Goal: Participate in discussion: Engage in conversation with other users on a specific topic

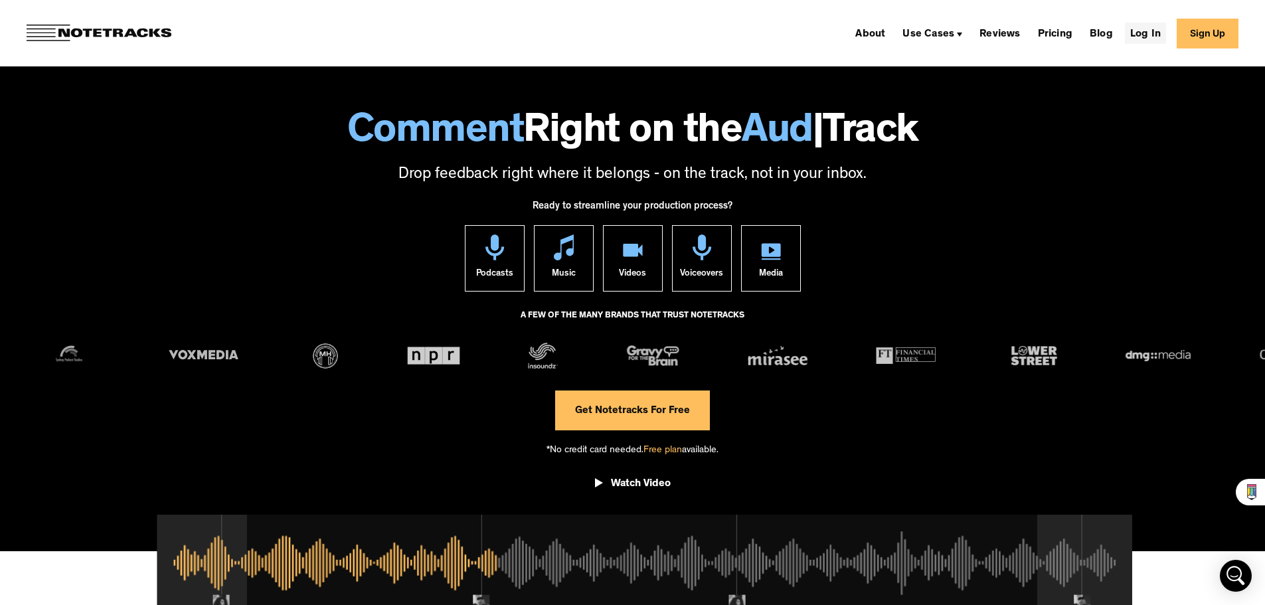
click at [1152, 33] on link "Log In" at bounding box center [1145, 33] width 41 height 21
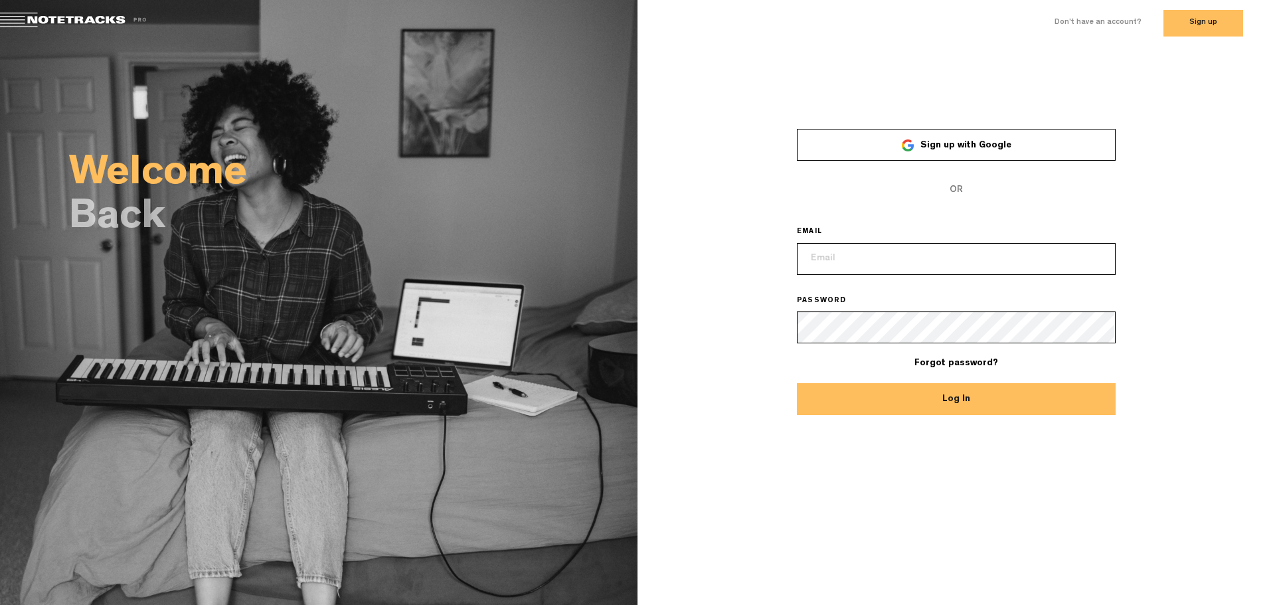
type input "[EMAIL_ADDRESS][DOMAIN_NAME]"
click at [946, 397] on button "Log In" at bounding box center [956, 399] width 319 height 32
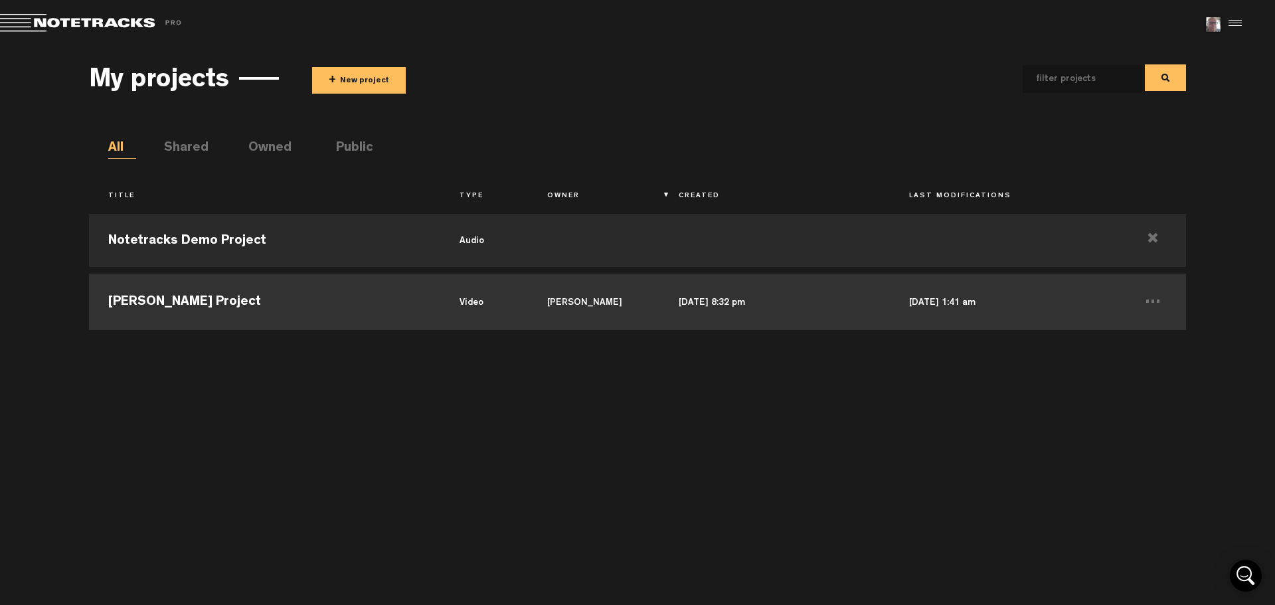
click at [212, 300] on td "[PERSON_NAME] Project" at bounding box center [264, 300] width 351 height 60
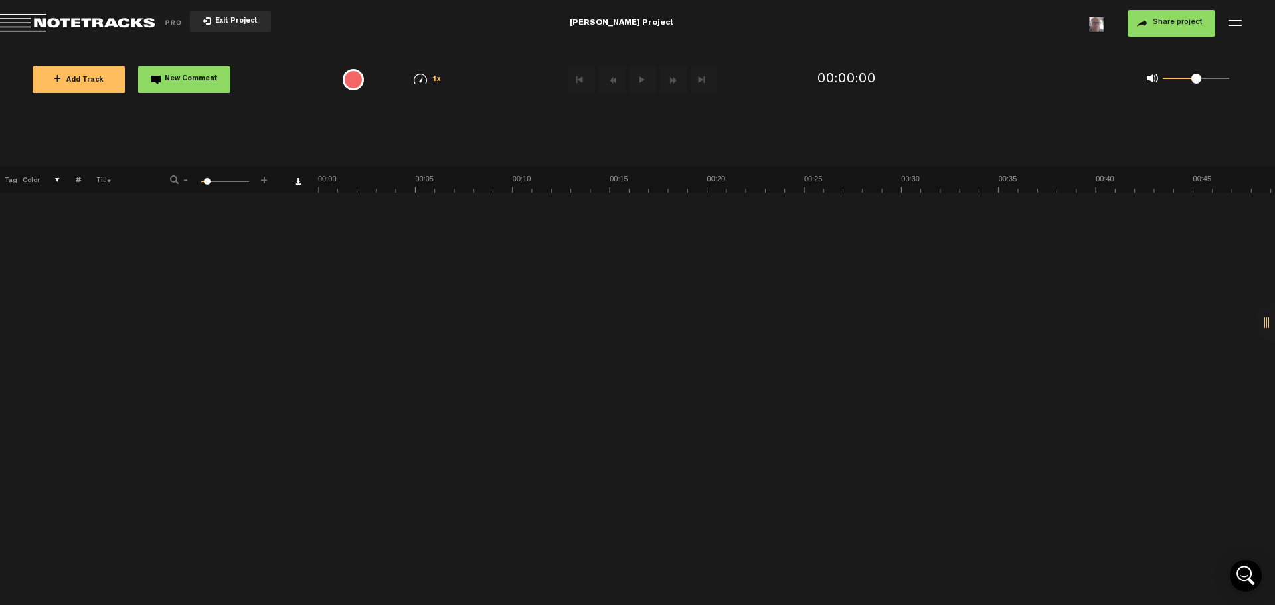
click at [230, 20] on span "Exit Project" at bounding box center [234, 21] width 46 height 7
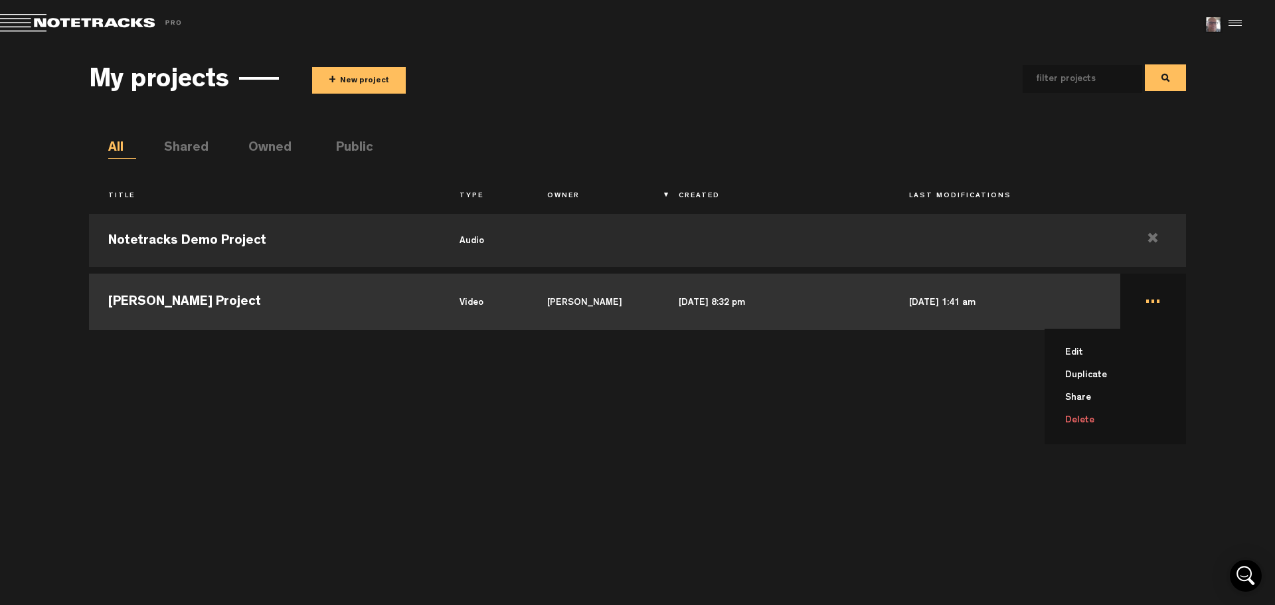
click at [1075, 420] on li "Delete" at bounding box center [1124, 420] width 126 height 23
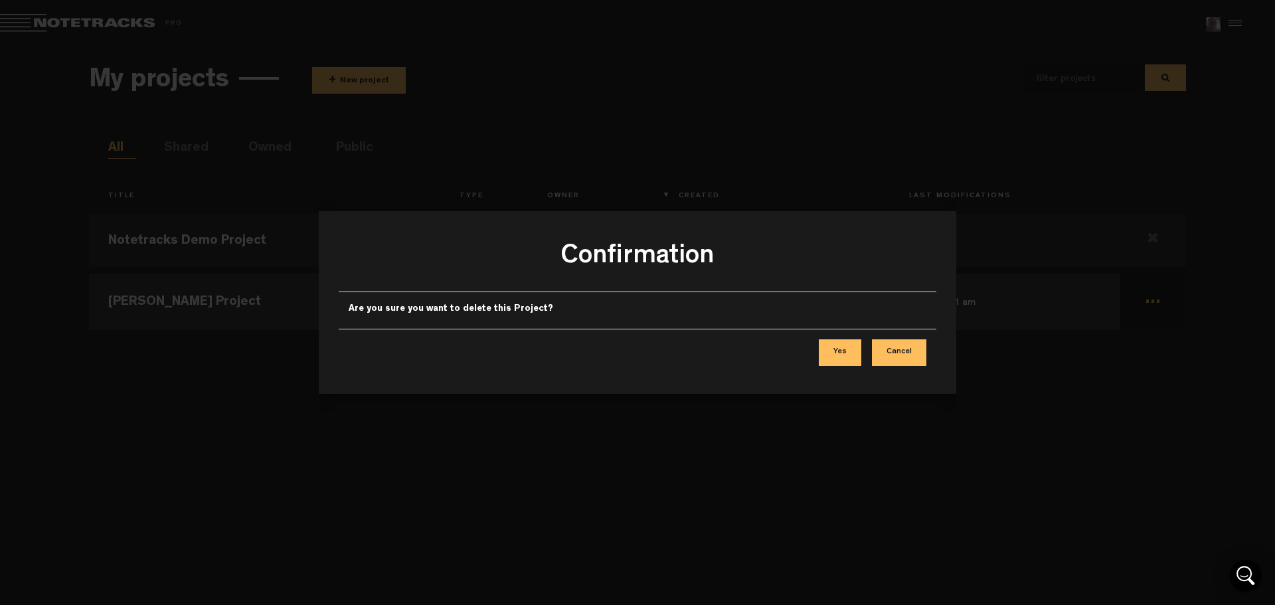
click at [830, 346] on button "Yes" at bounding box center [840, 352] width 43 height 27
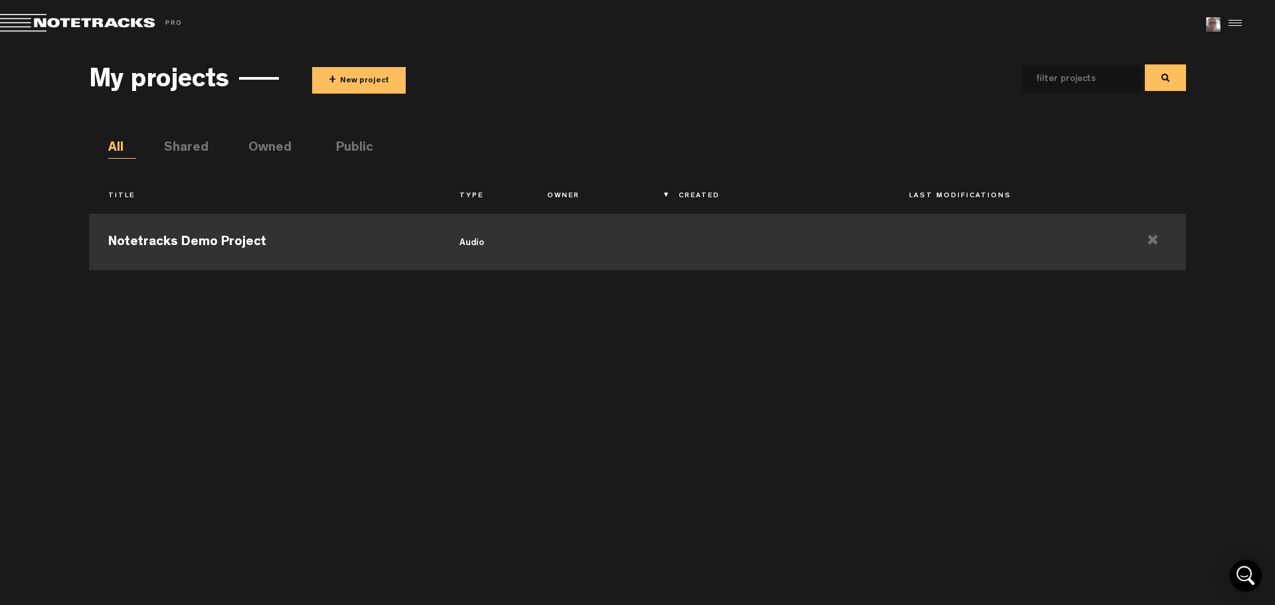
click at [566, 243] on td at bounding box center [594, 241] width 132 height 60
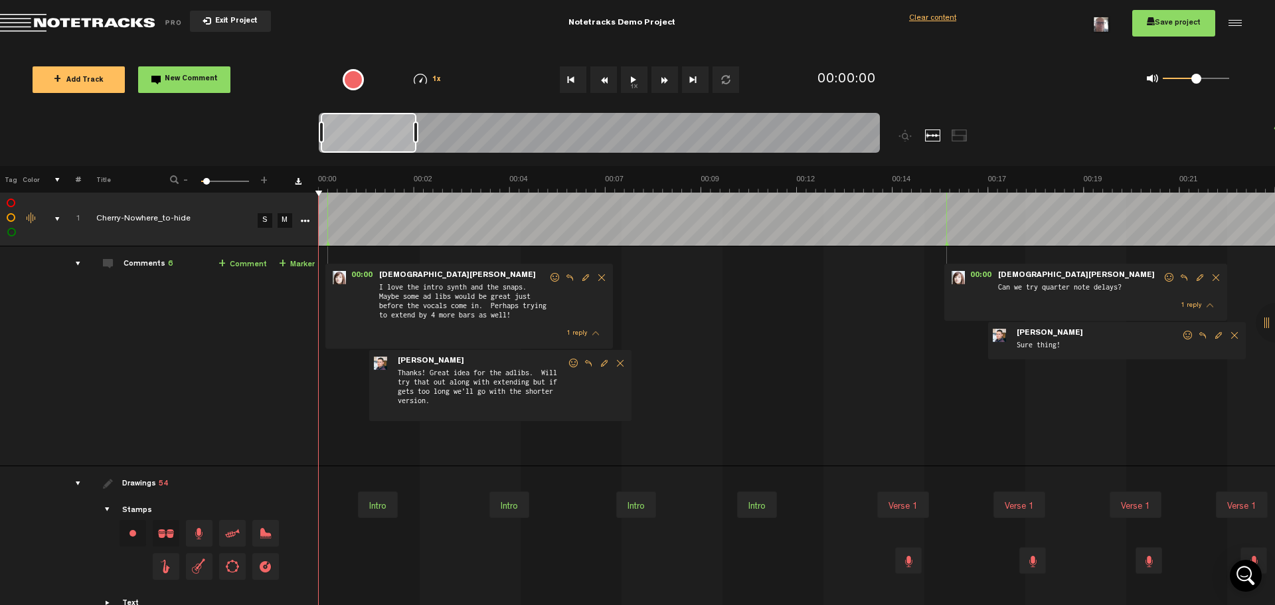
click at [228, 18] on span "Exit Project" at bounding box center [234, 21] width 46 height 7
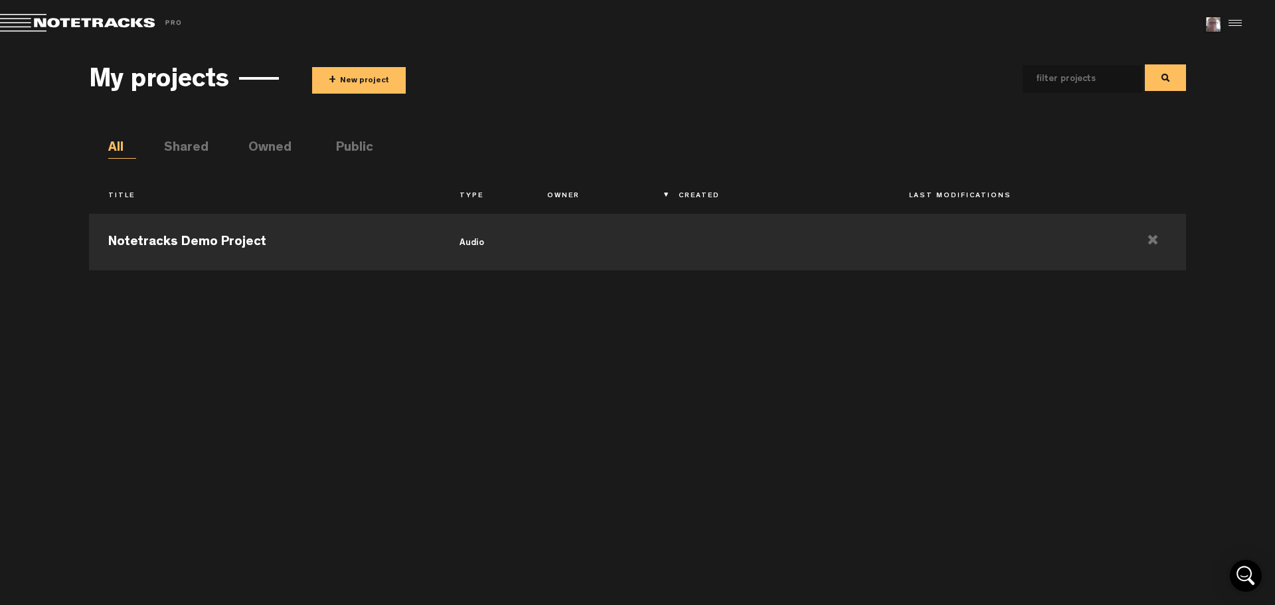
click at [1235, 21] on div at bounding box center [1233, 23] width 20 height 20
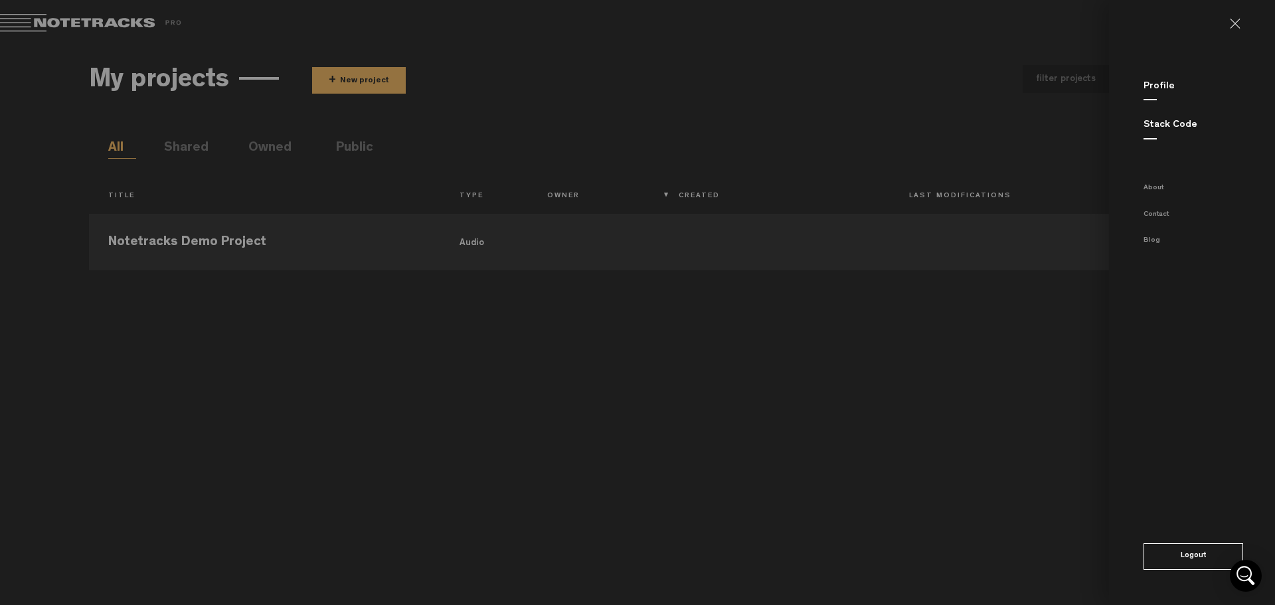
click at [877, 45] on md-backdrop at bounding box center [637, 302] width 1275 height 605
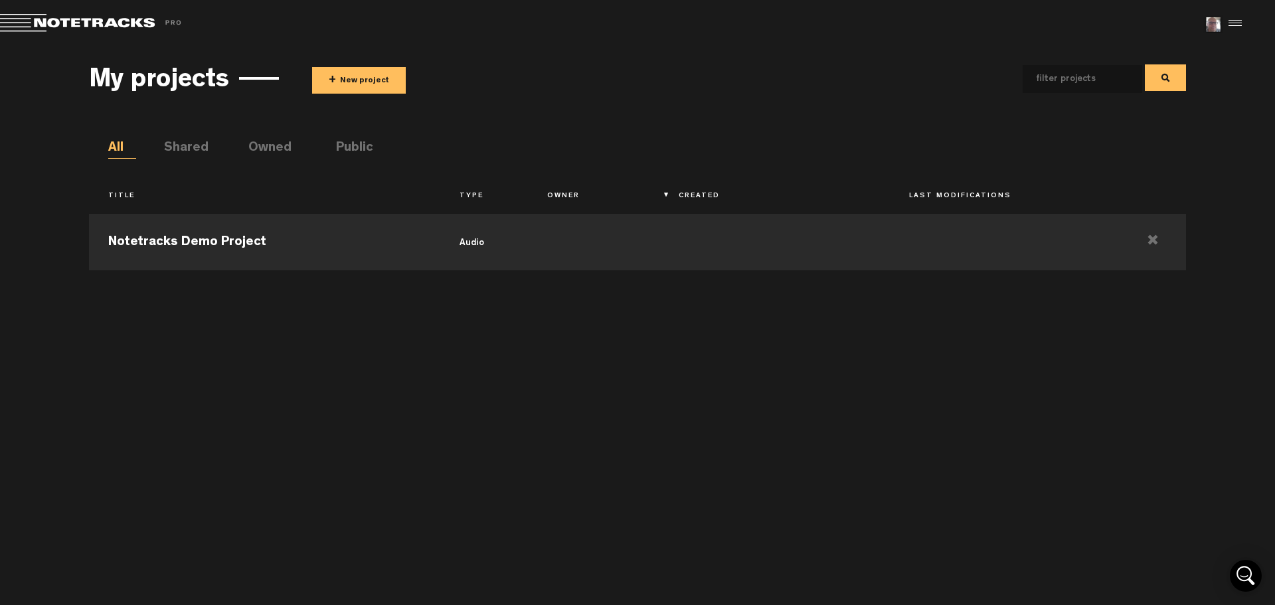
click at [369, 78] on button "+ New project" at bounding box center [359, 80] width 94 height 27
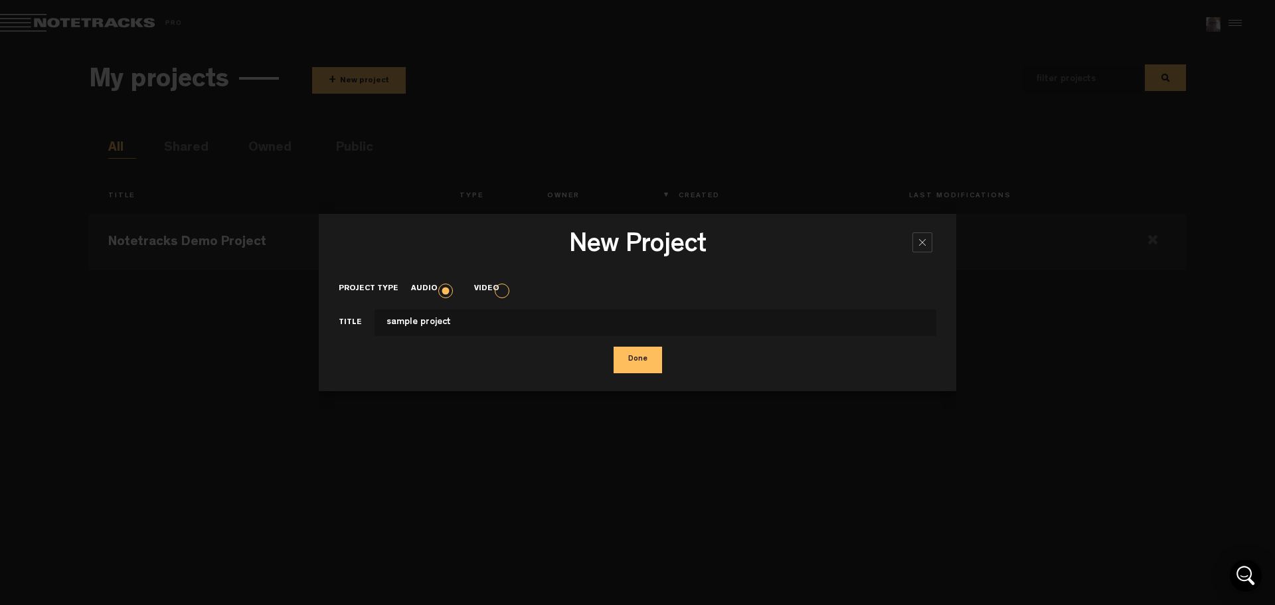
type input "sample project"
click at [629, 361] on button "Done" at bounding box center [638, 360] width 48 height 27
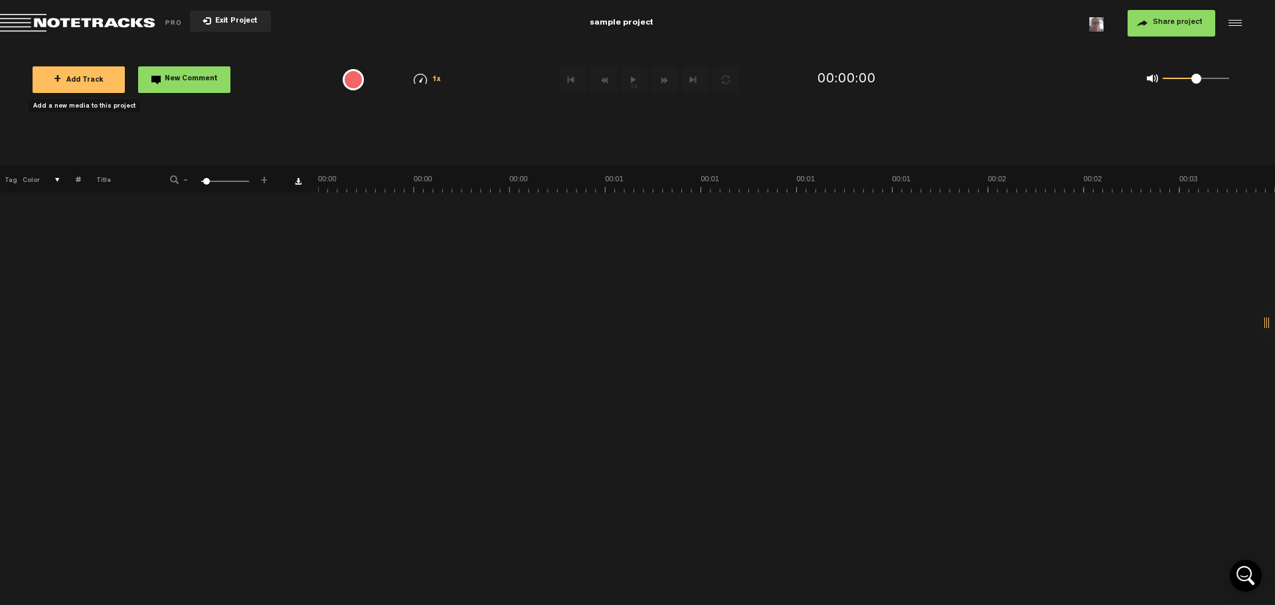
click at [104, 70] on button "+ Add Track" at bounding box center [79, 79] width 92 height 27
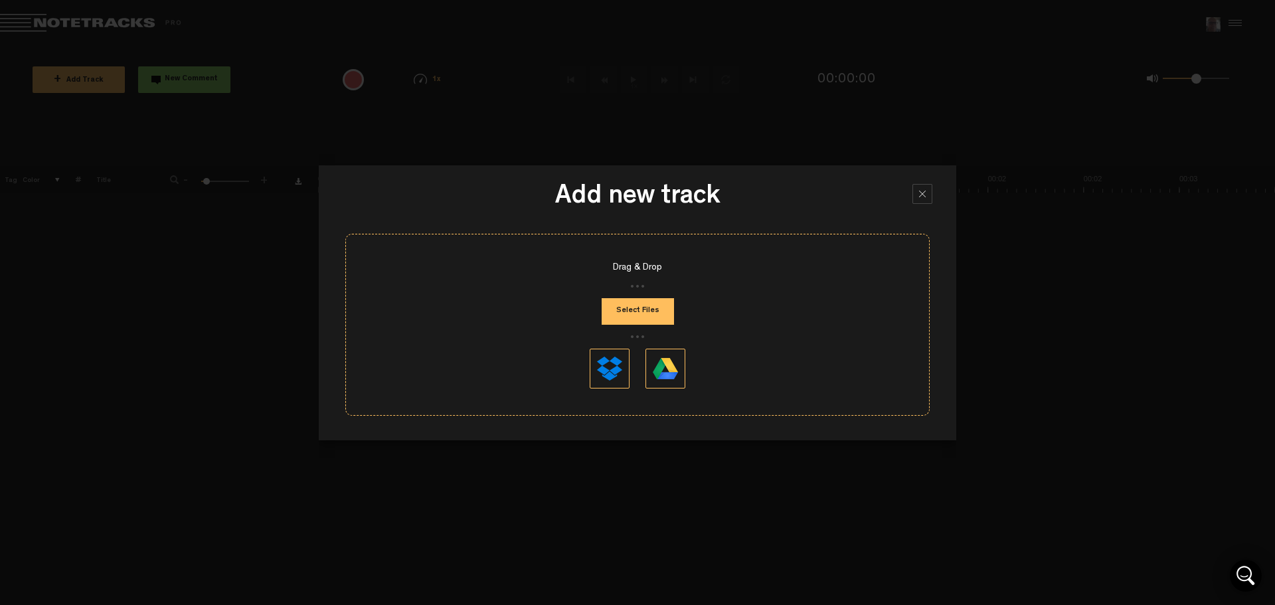
click at [918, 189] on div at bounding box center [923, 194] width 20 height 20
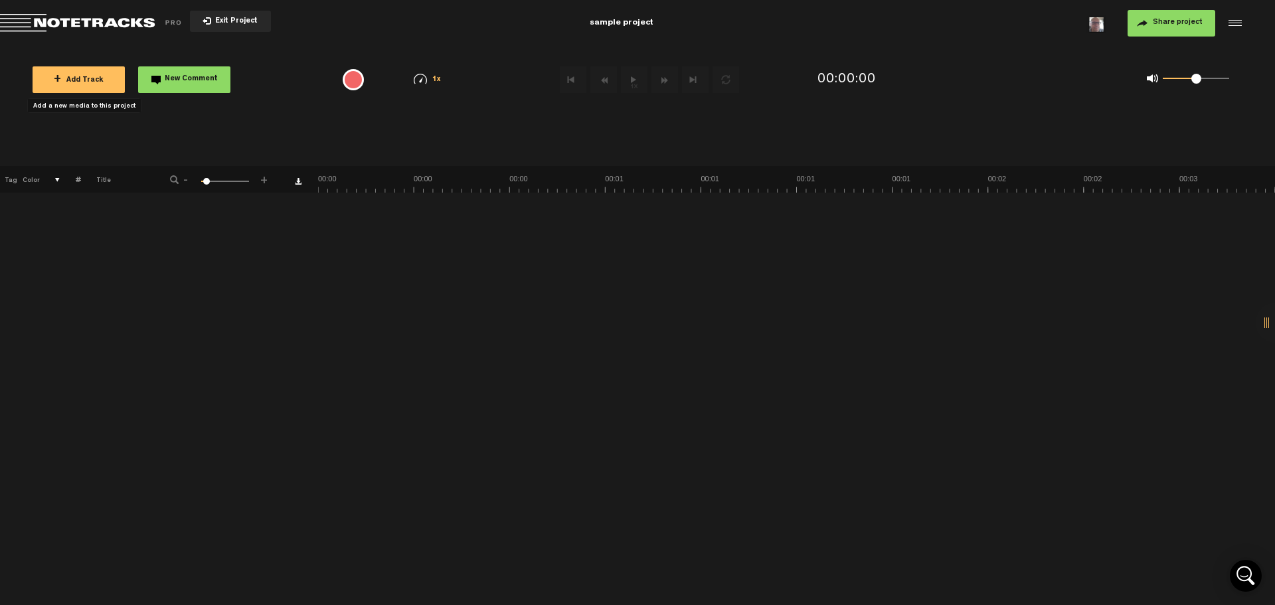
click at [90, 79] on span "+ Add Track" at bounding box center [79, 80] width 50 height 7
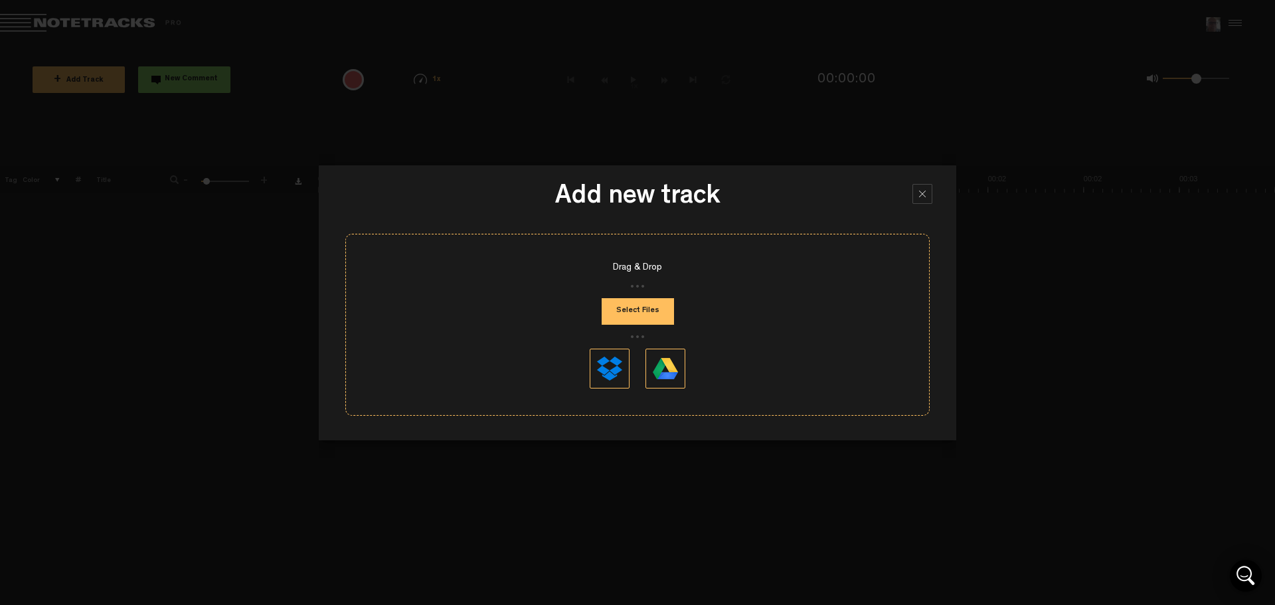
click at [657, 314] on button "Select Files" at bounding box center [638, 311] width 72 height 27
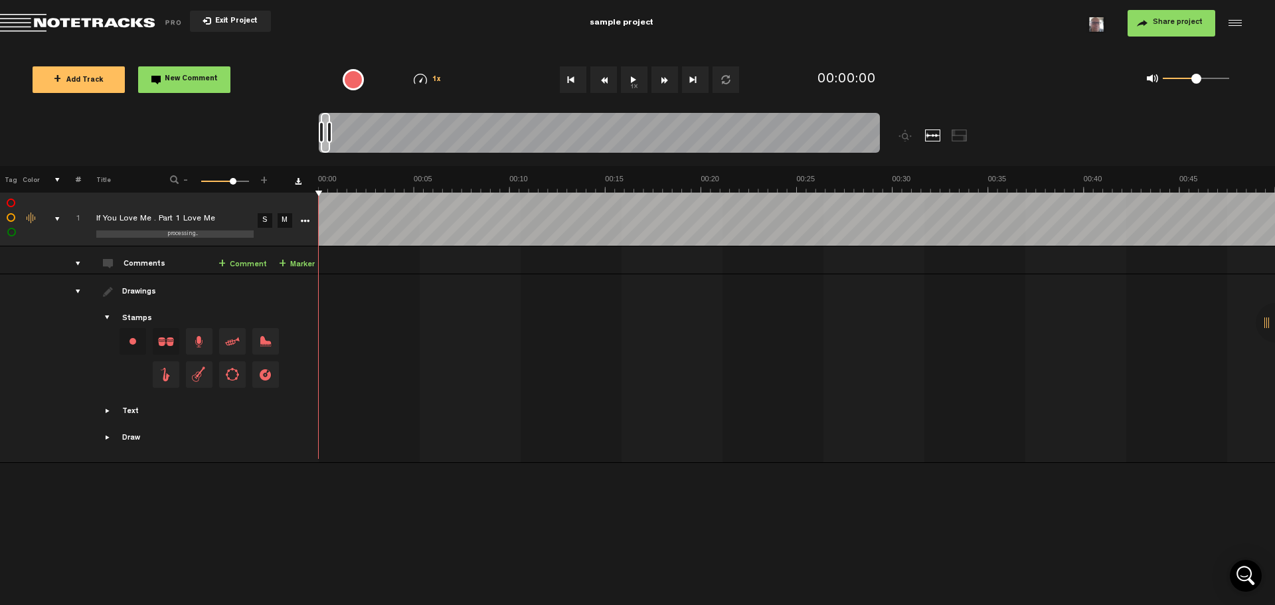
click at [633, 79] on button "1x" at bounding box center [634, 79] width 27 height 27
click at [633, 80] on button "1x" at bounding box center [634, 79] width 27 height 27
click at [639, 74] on button "1x" at bounding box center [634, 79] width 27 height 27
click at [634, 77] on button "1x" at bounding box center [634, 79] width 27 height 27
click at [187, 73] on button "New Comment" at bounding box center [184, 79] width 92 height 27
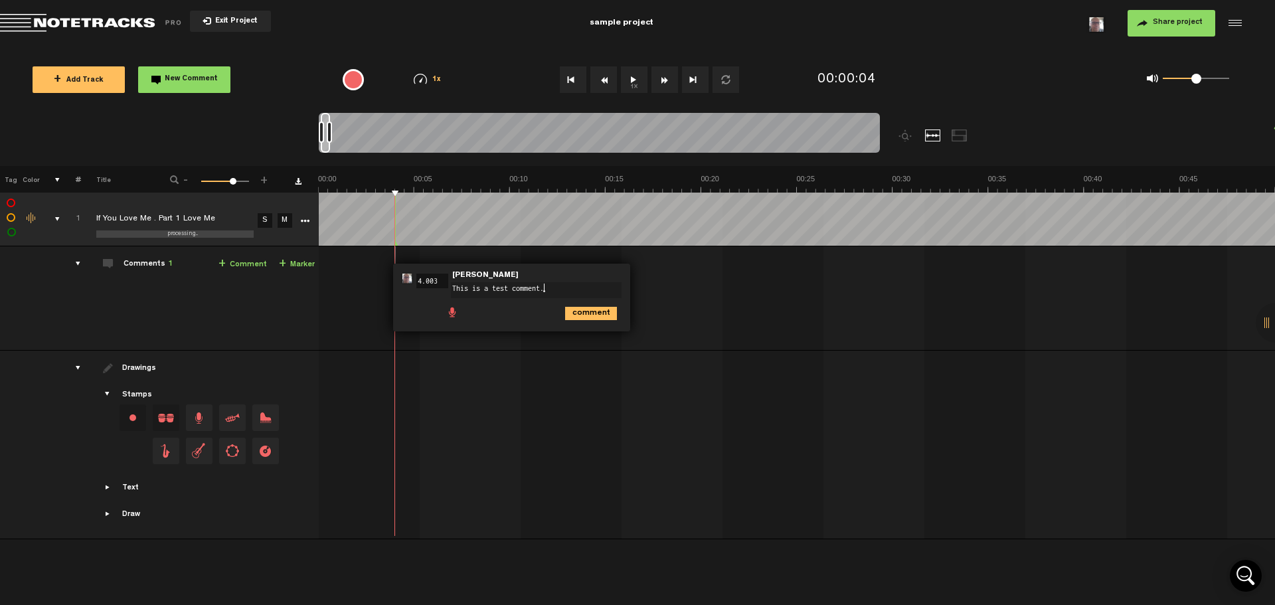
type textarea "This is a test comment."
click at [588, 311] on icon "comment" at bounding box center [591, 313] width 52 height 13
click at [646, 280] on span "Edit comment" at bounding box center [649, 277] width 16 height 9
type textarea "This is a test comment. Great song!"
click at [595, 310] on icon "comment" at bounding box center [591, 313] width 52 height 13
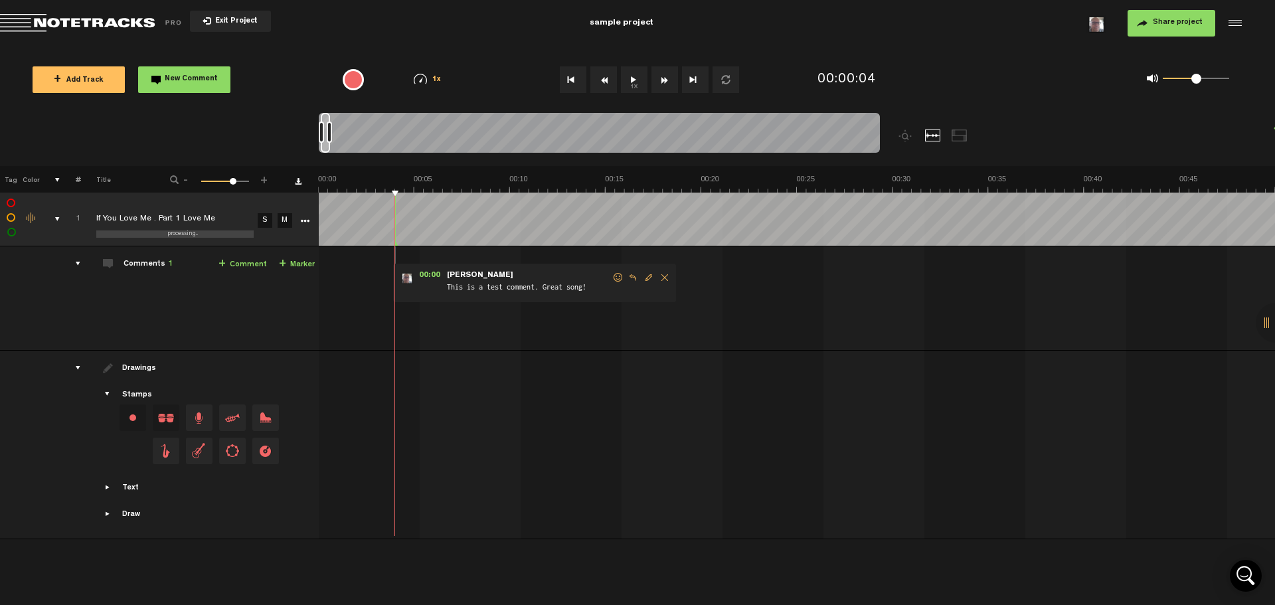
click at [1150, 25] on button "Share project" at bounding box center [1172, 23] width 88 height 27
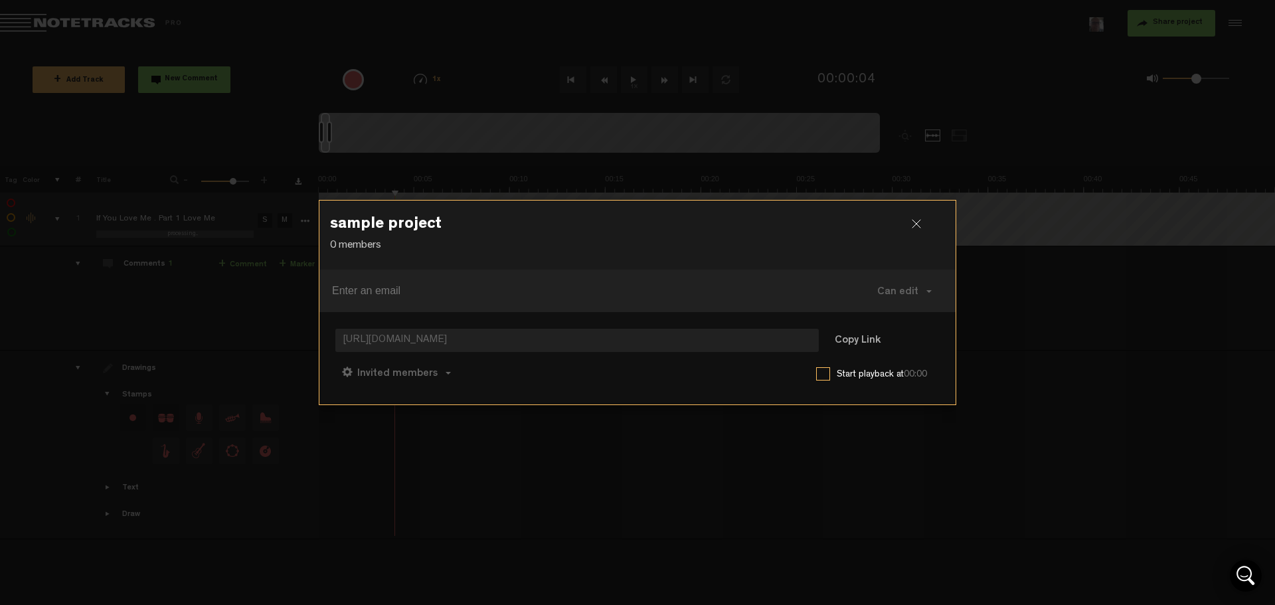
click at [917, 225] on div at bounding box center [922, 229] width 20 height 20
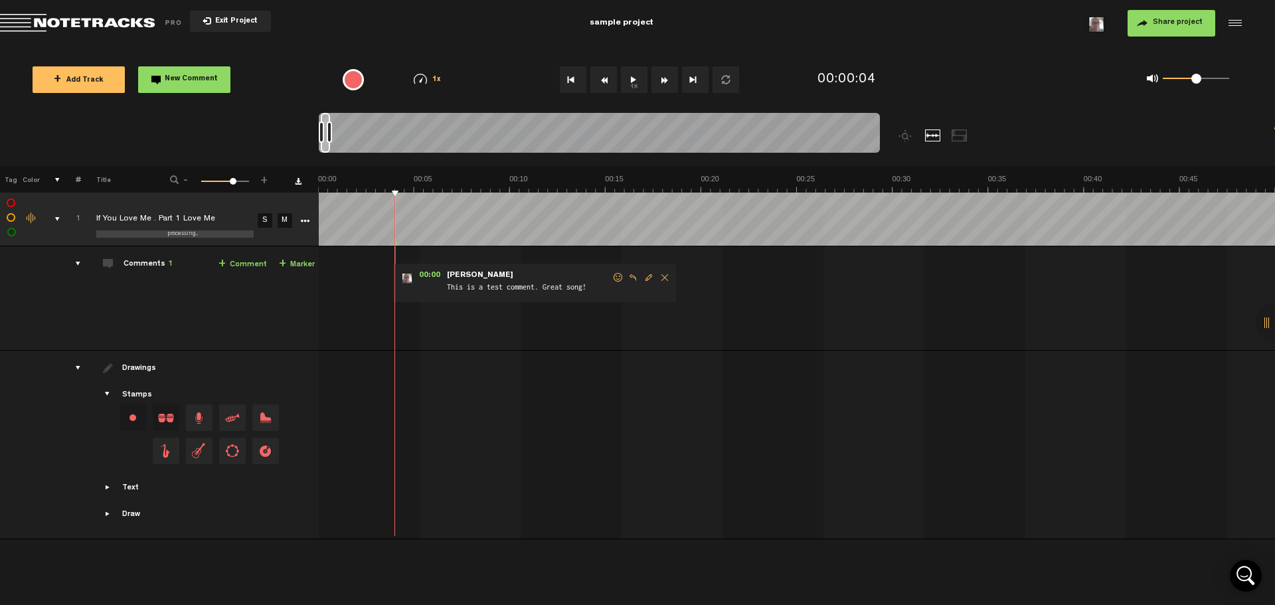
click at [1237, 23] on div at bounding box center [1233, 23] width 20 height 20
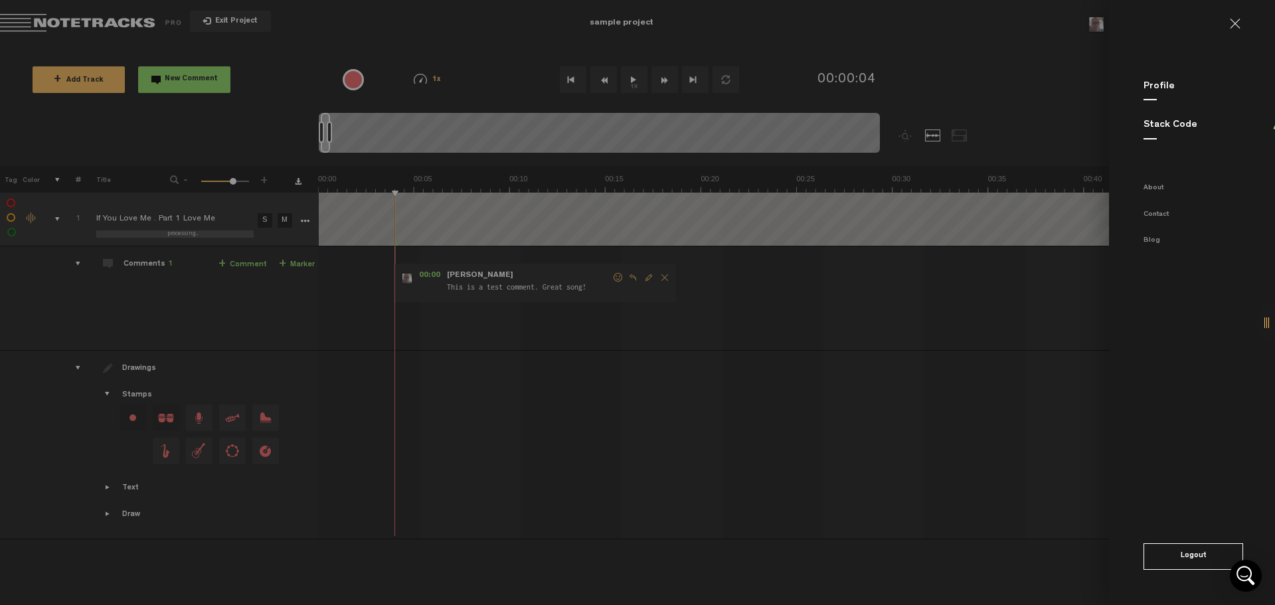
click at [1202, 554] on button "Logout" at bounding box center [1194, 556] width 100 height 27
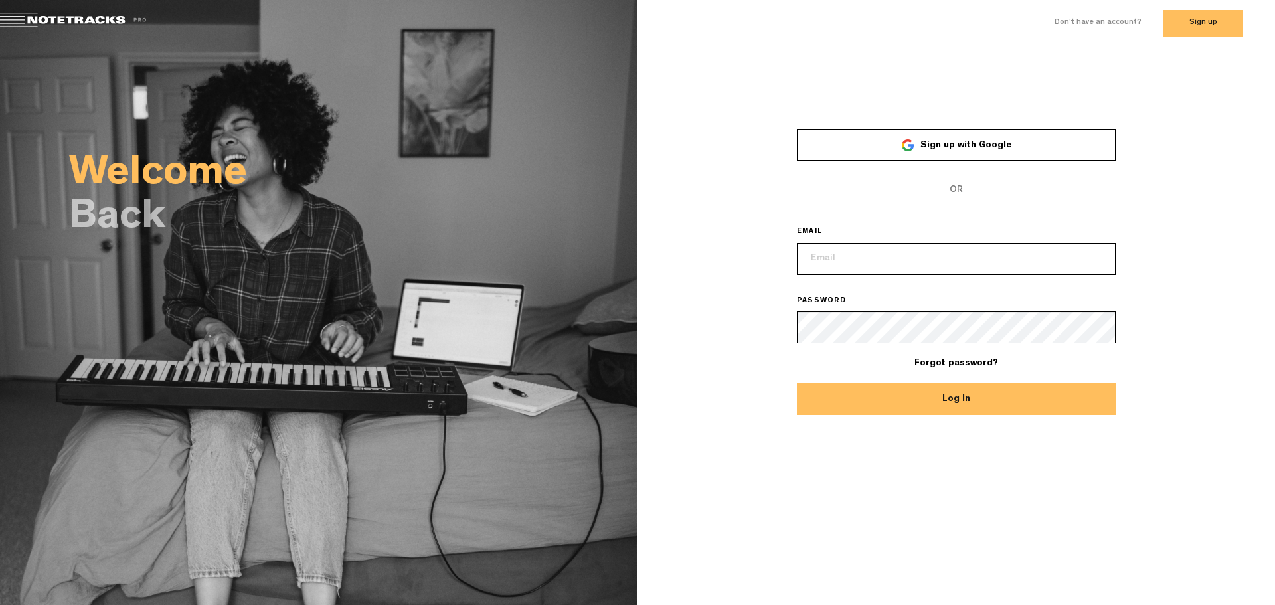
type input "[EMAIL_ADDRESS][DOMAIN_NAME]"
